Goal: Task Accomplishment & Management: Use online tool/utility

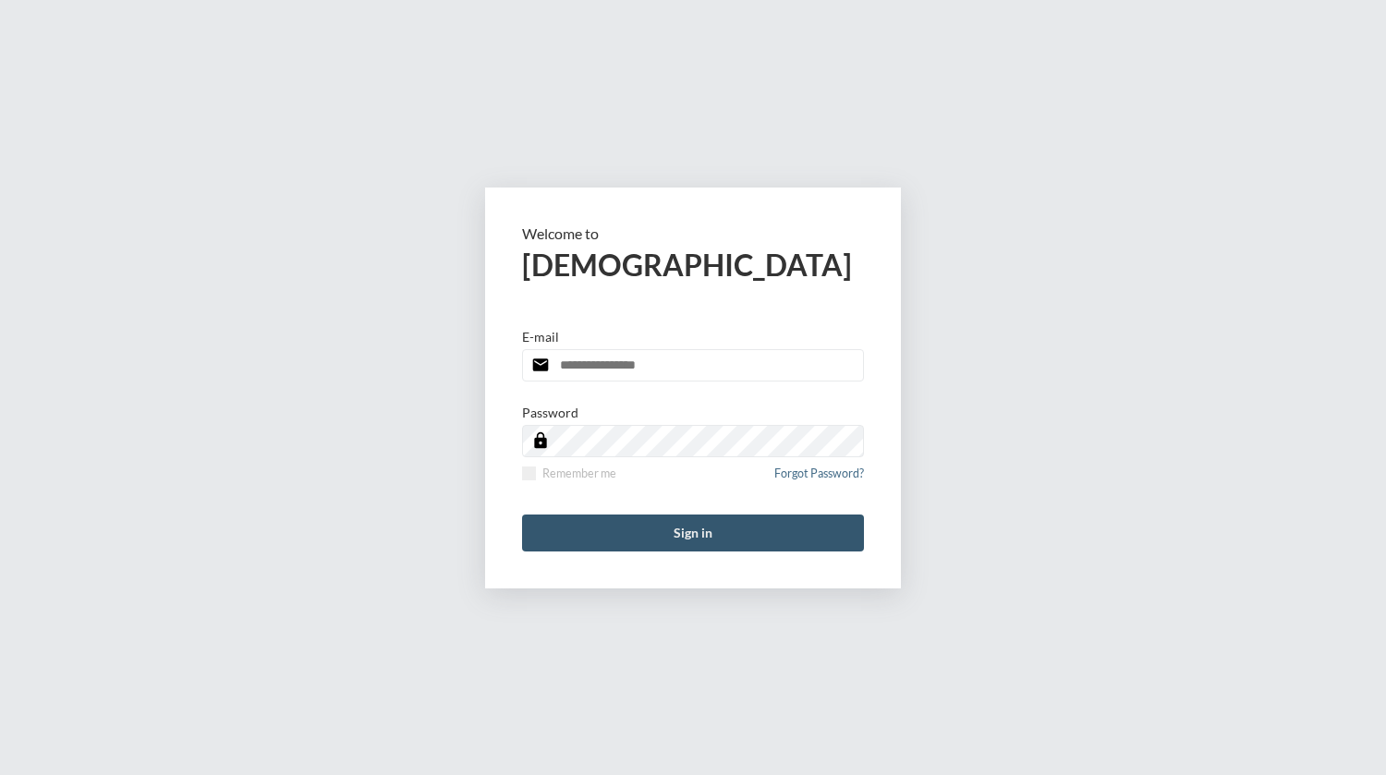
type input "**********"
click at [689, 531] on button "Sign in" at bounding box center [693, 533] width 342 height 37
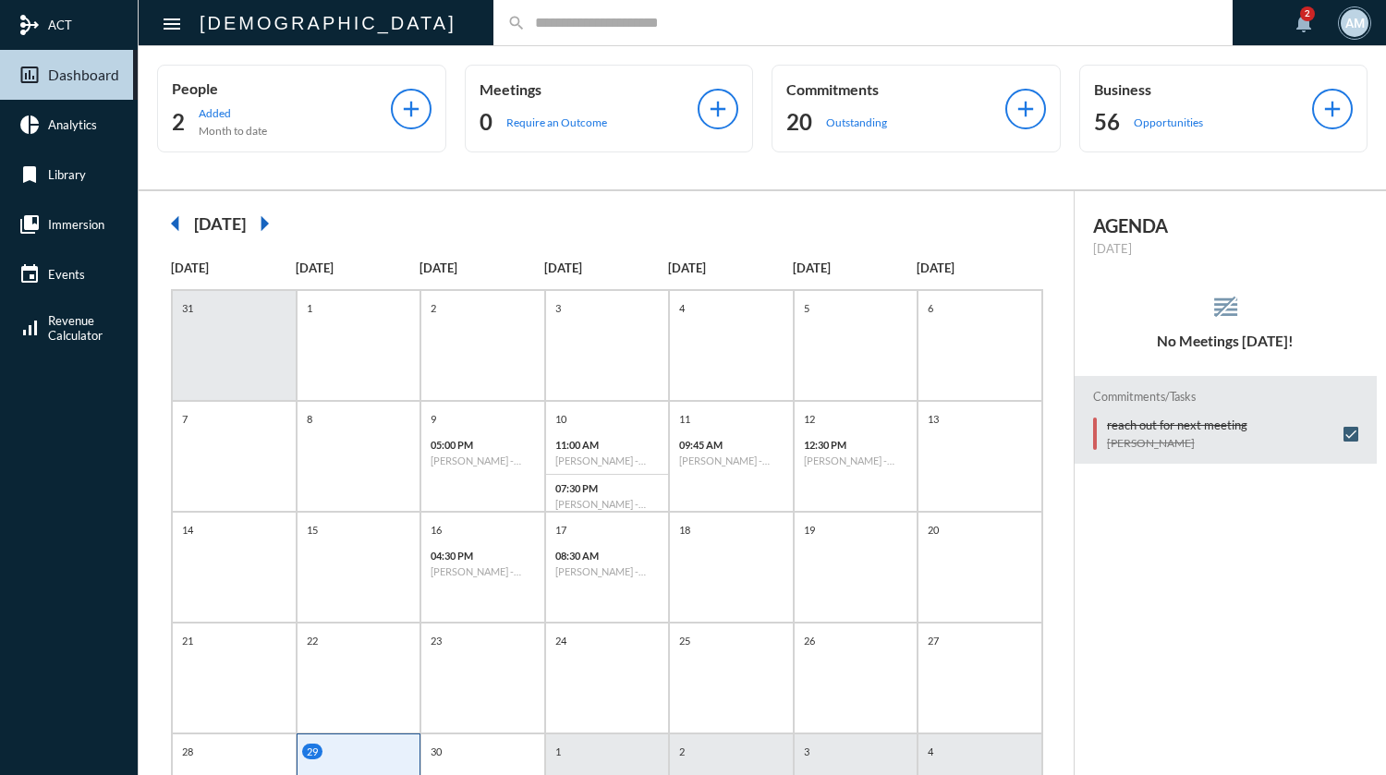
click at [283, 226] on mat-icon "arrow_right" at bounding box center [264, 223] width 37 height 37
